Goal: Find specific page/section: Find specific page/section

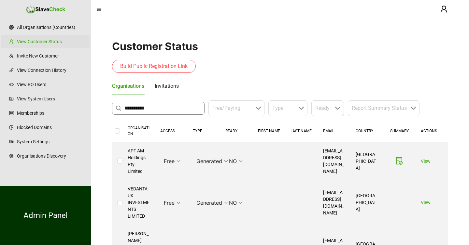
type input "**********"
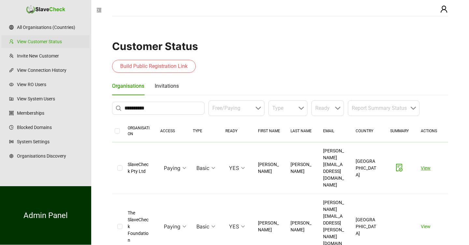
click at [425, 166] on link "View" at bounding box center [425, 168] width 10 height 5
click at [399, 164] on icon "file-done" at bounding box center [399, 168] width 8 height 8
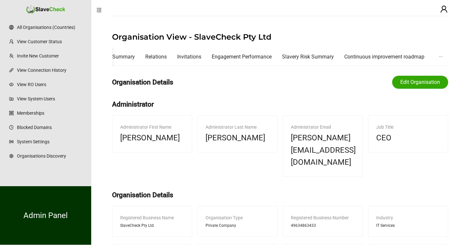
click at [97, 9] on icon "menu-fold" at bounding box center [99, 10] width 5 height 4
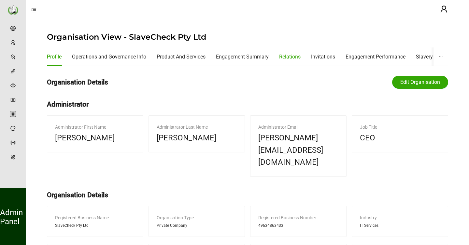
click at [290, 56] on div "Relations" at bounding box center [289, 57] width 21 height 8
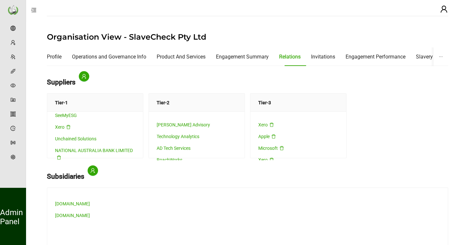
scroll to position [189, 0]
